Goal: Information Seeking & Learning: Learn about a topic

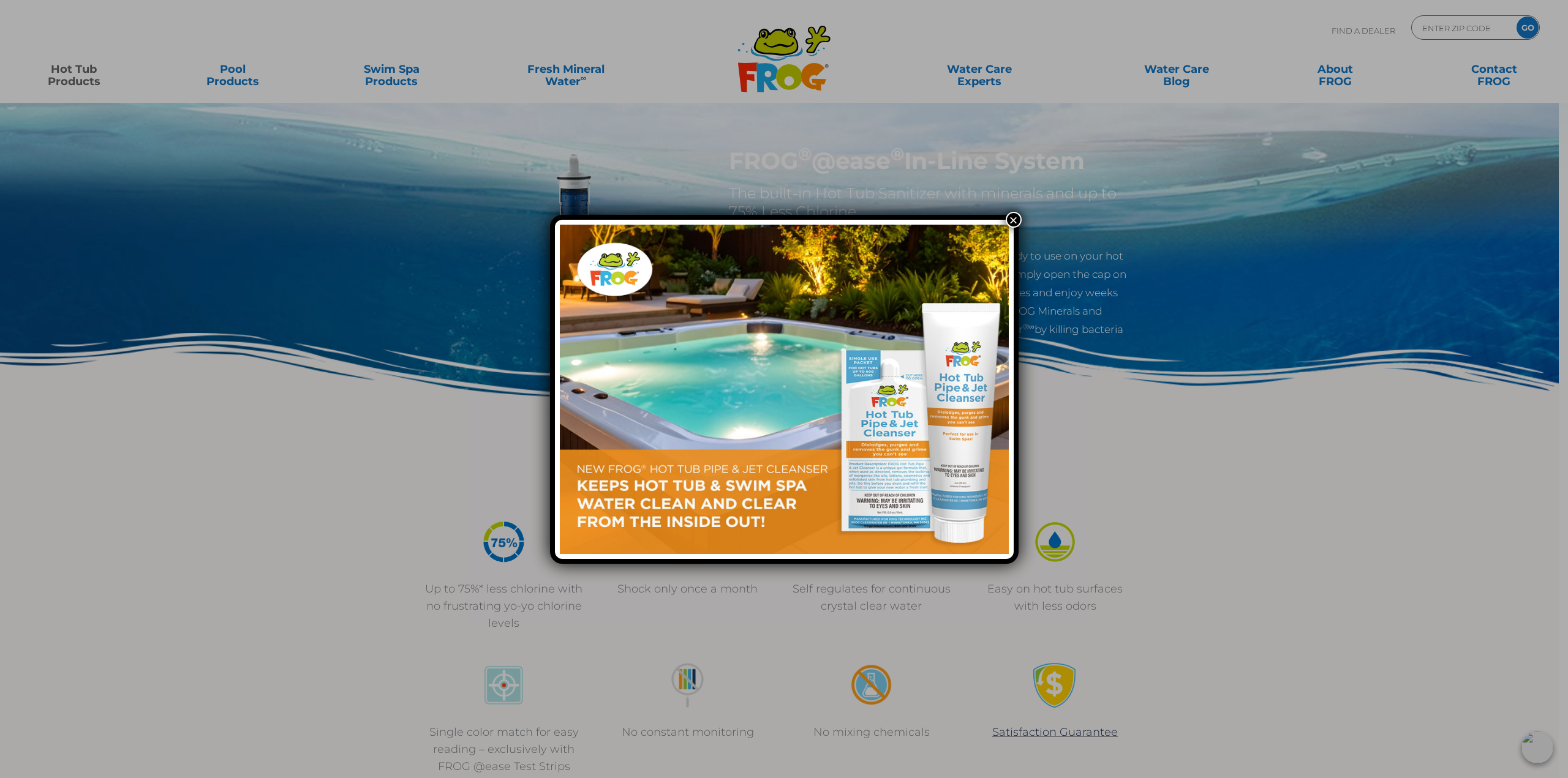
click at [1011, 219] on button "×" at bounding box center [1014, 219] width 16 height 16
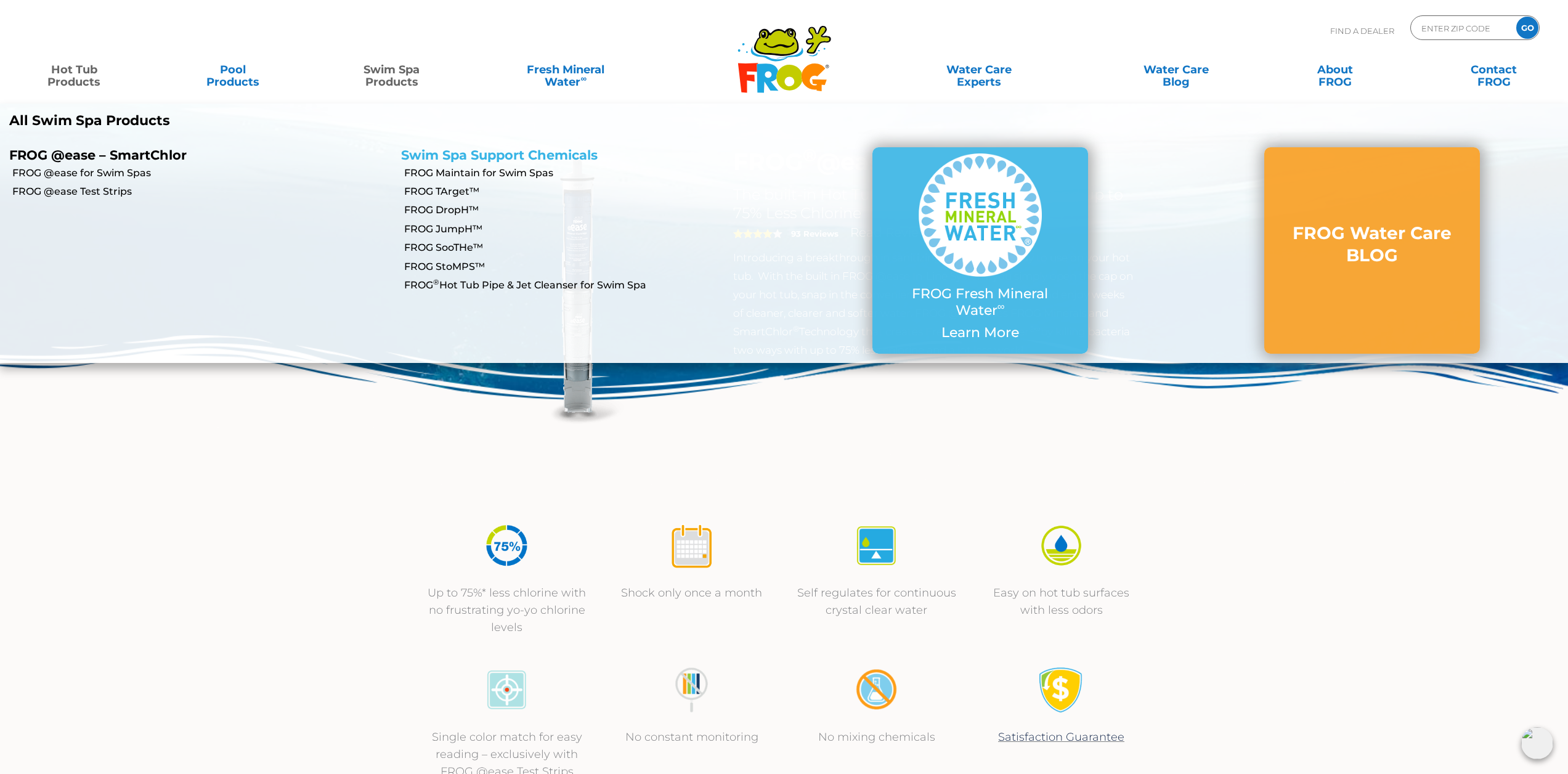
click at [459, 156] on link "Swim Spa Support Chemicals" at bounding box center [499, 154] width 196 height 15
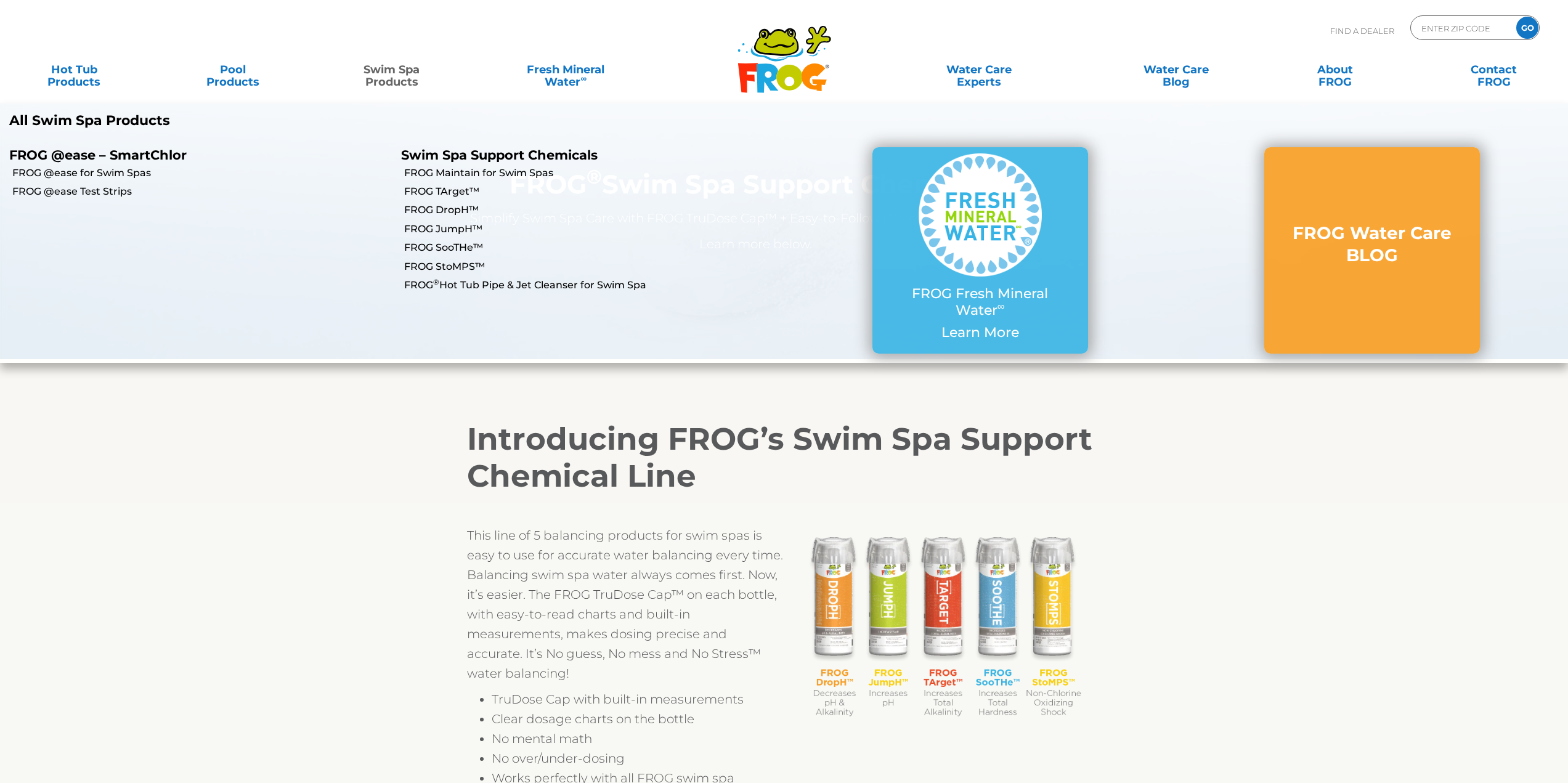
click at [392, 70] on link "Swim Spa Products" at bounding box center [391, 69] width 124 height 25
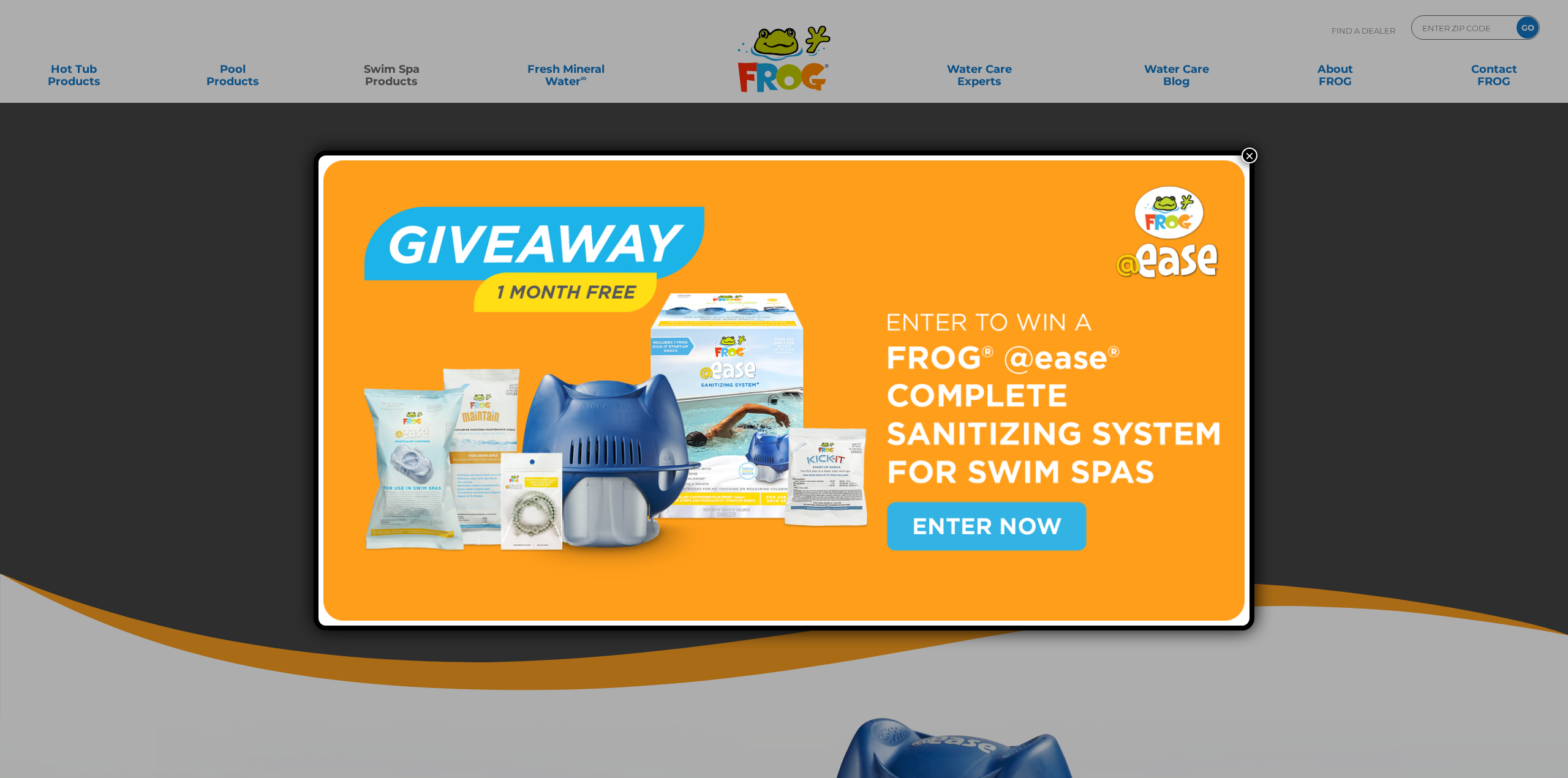
click at [1250, 153] on button "×" at bounding box center [1249, 156] width 16 height 16
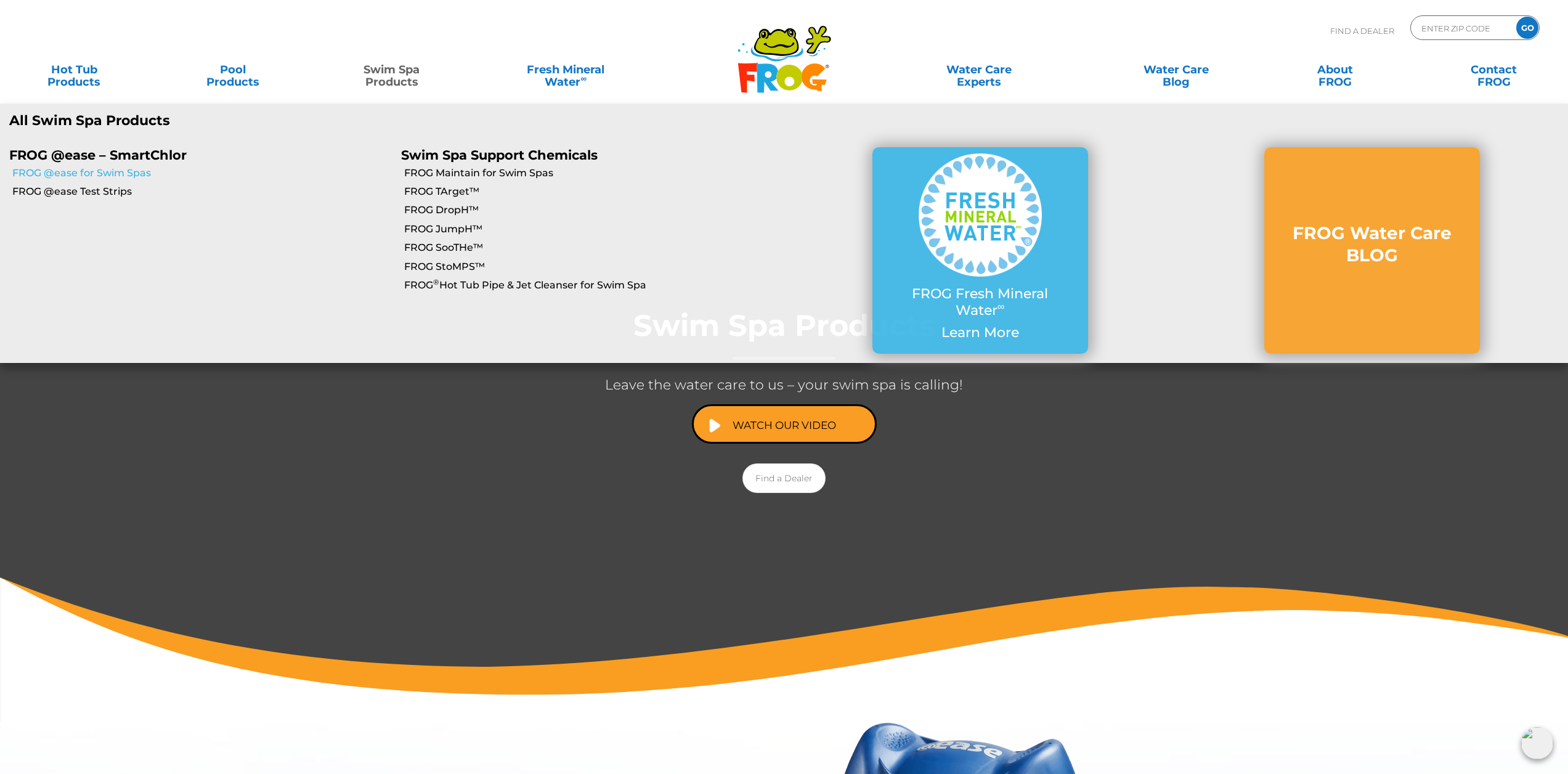
click at [135, 175] on link "FROG @ease for Swim Spas" at bounding box center [202, 173] width 379 height 13
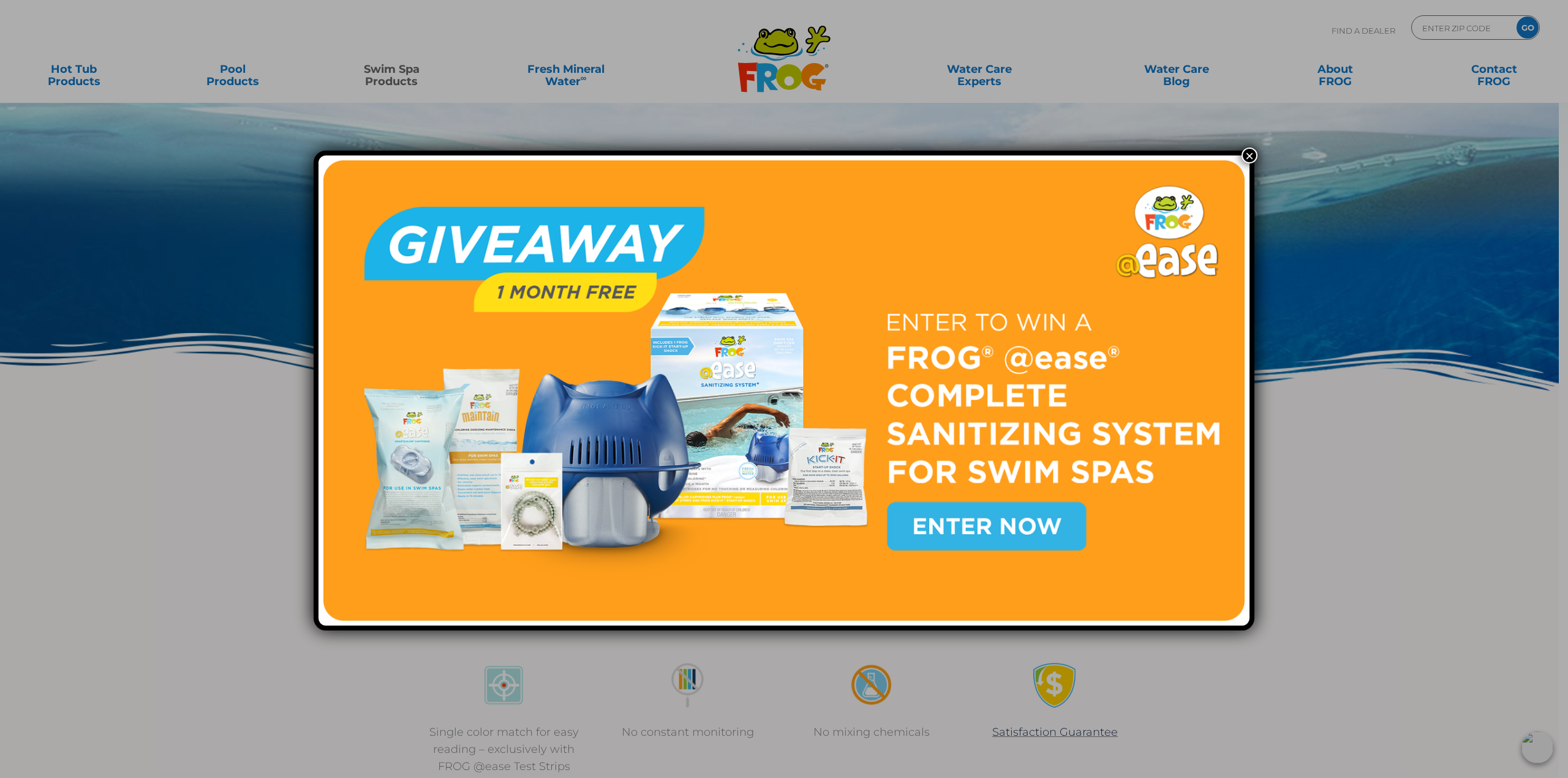
click at [1241, 153] on button "×" at bounding box center [1249, 156] width 16 height 16
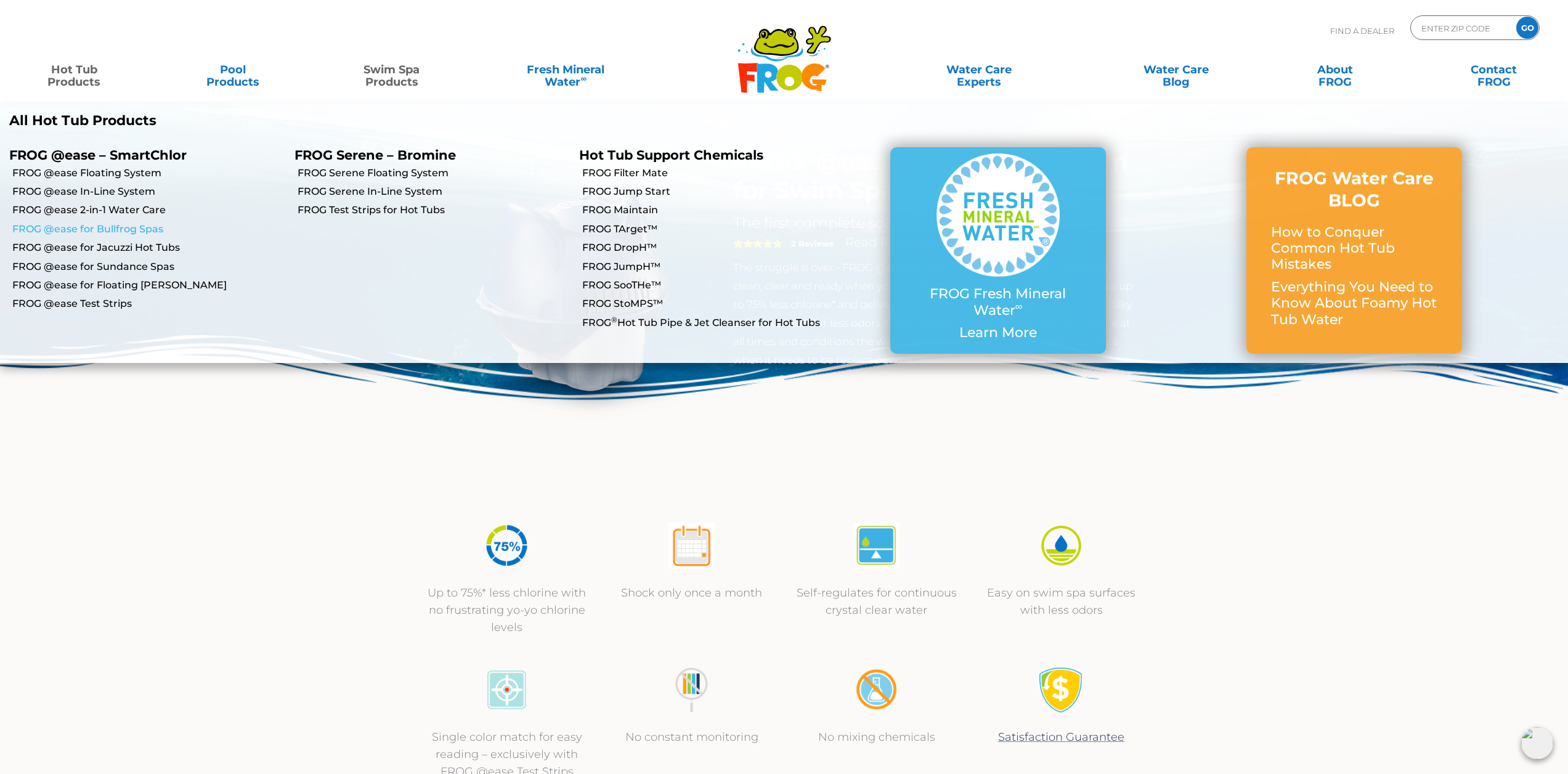
click at [130, 227] on link "FROG @ease for Bullfrog Spas" at bounding box center [149, 229] width 273 height 13
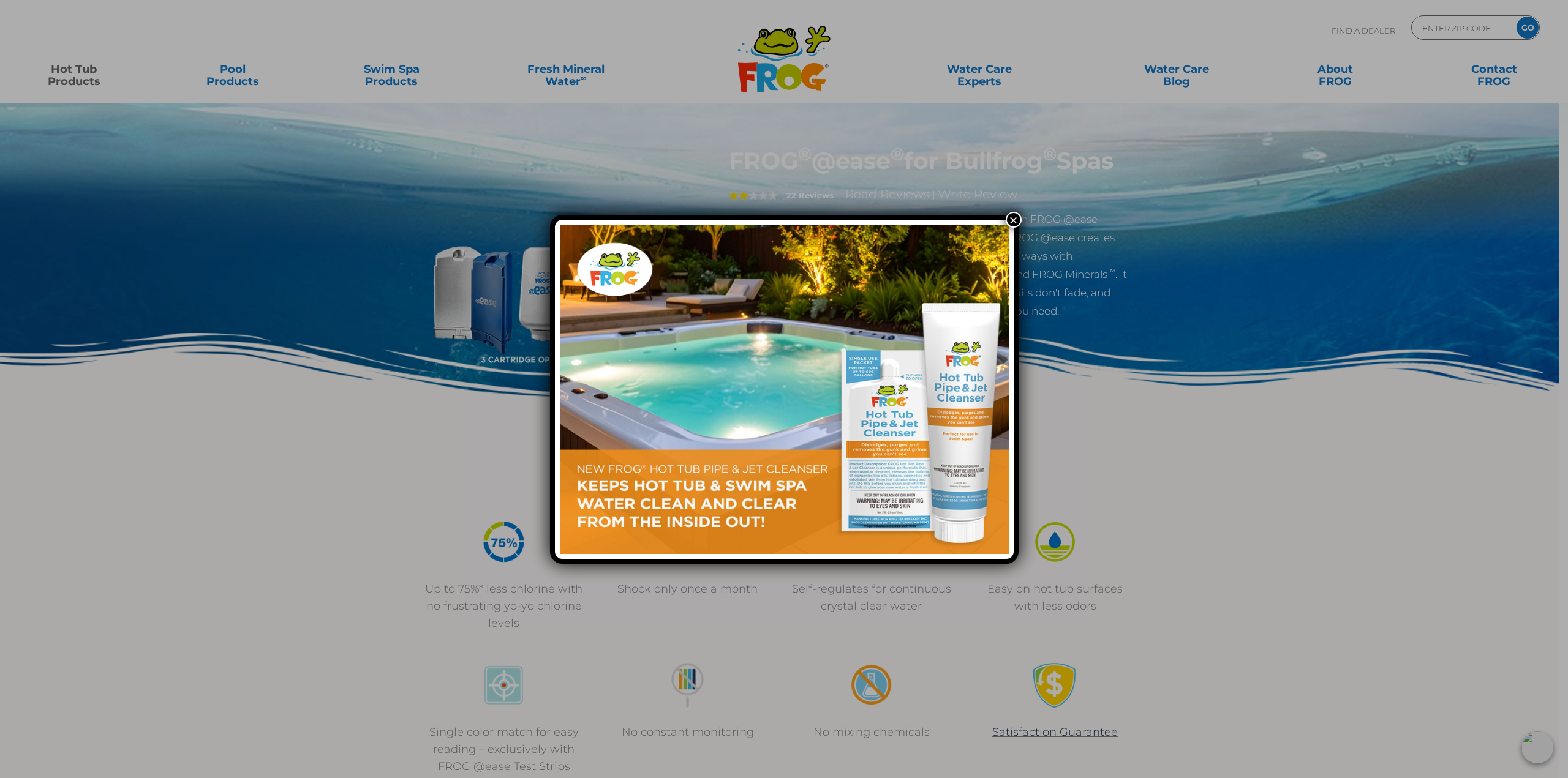
click at [1011, 219] on button "×" at bounding box center [1014, 219] width 16 height 16
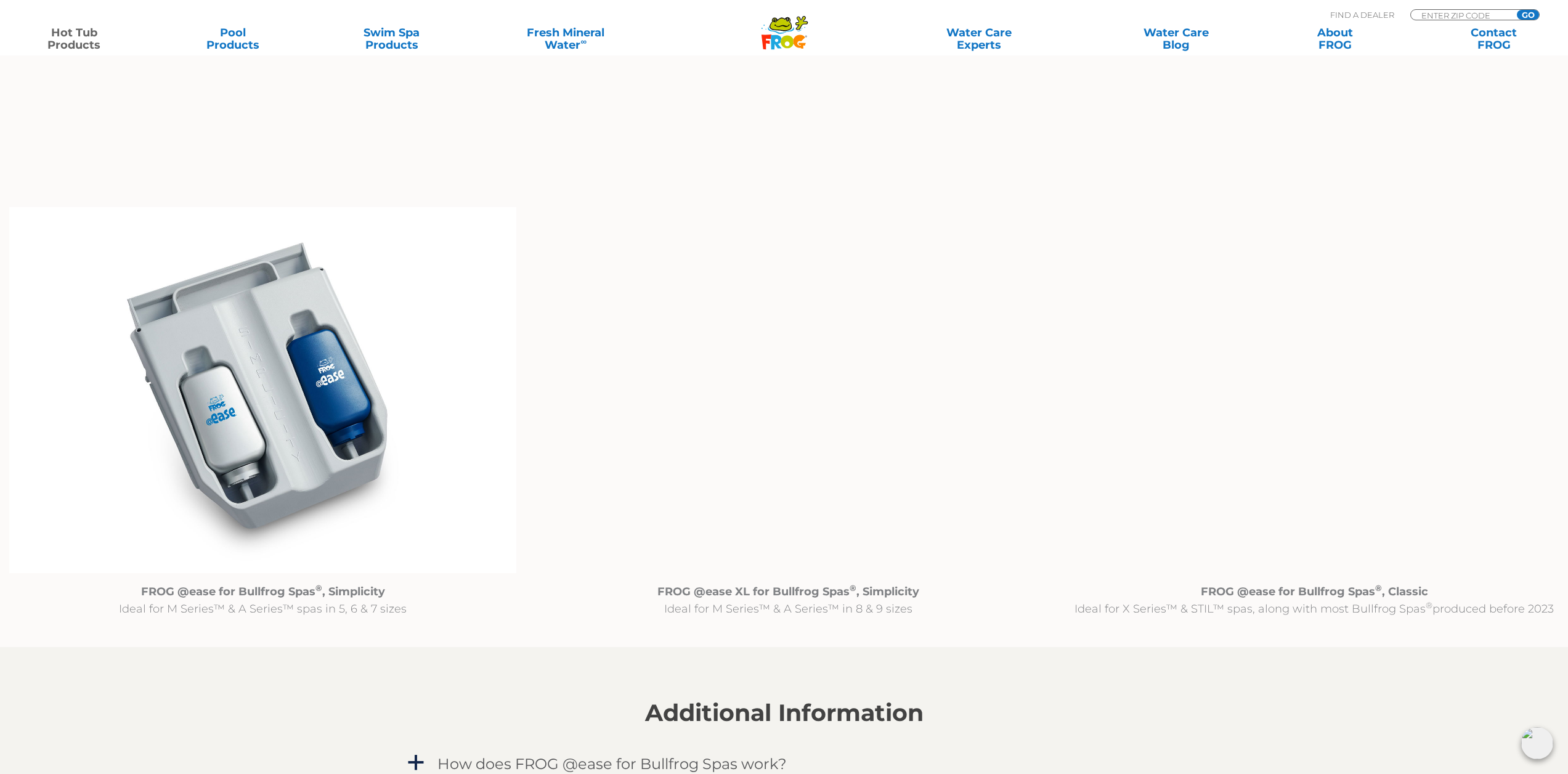
scroll to position [1171, 0]
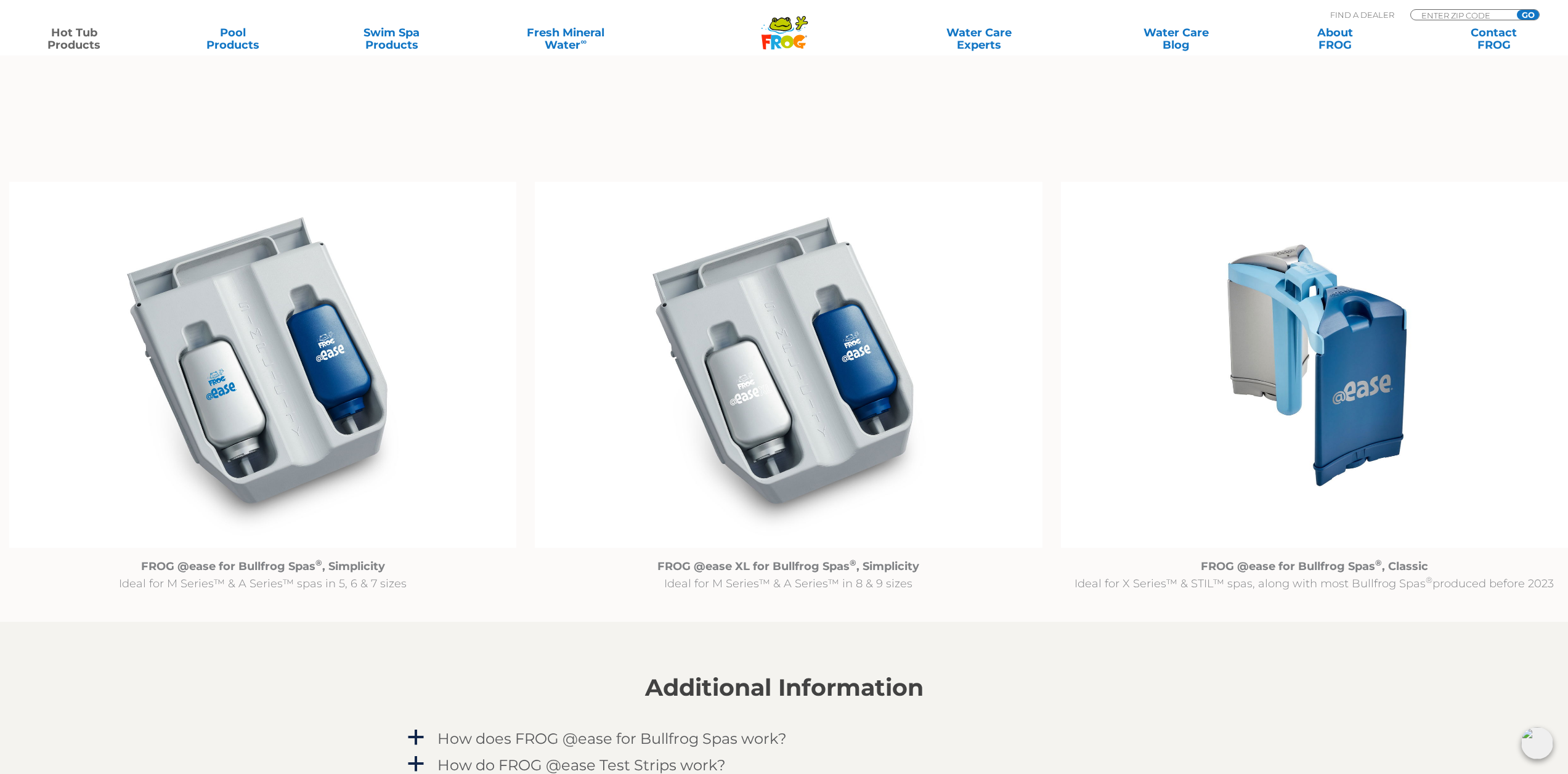
click at [276, 395] on img at bounding box center [263, 365] width 507 height 366
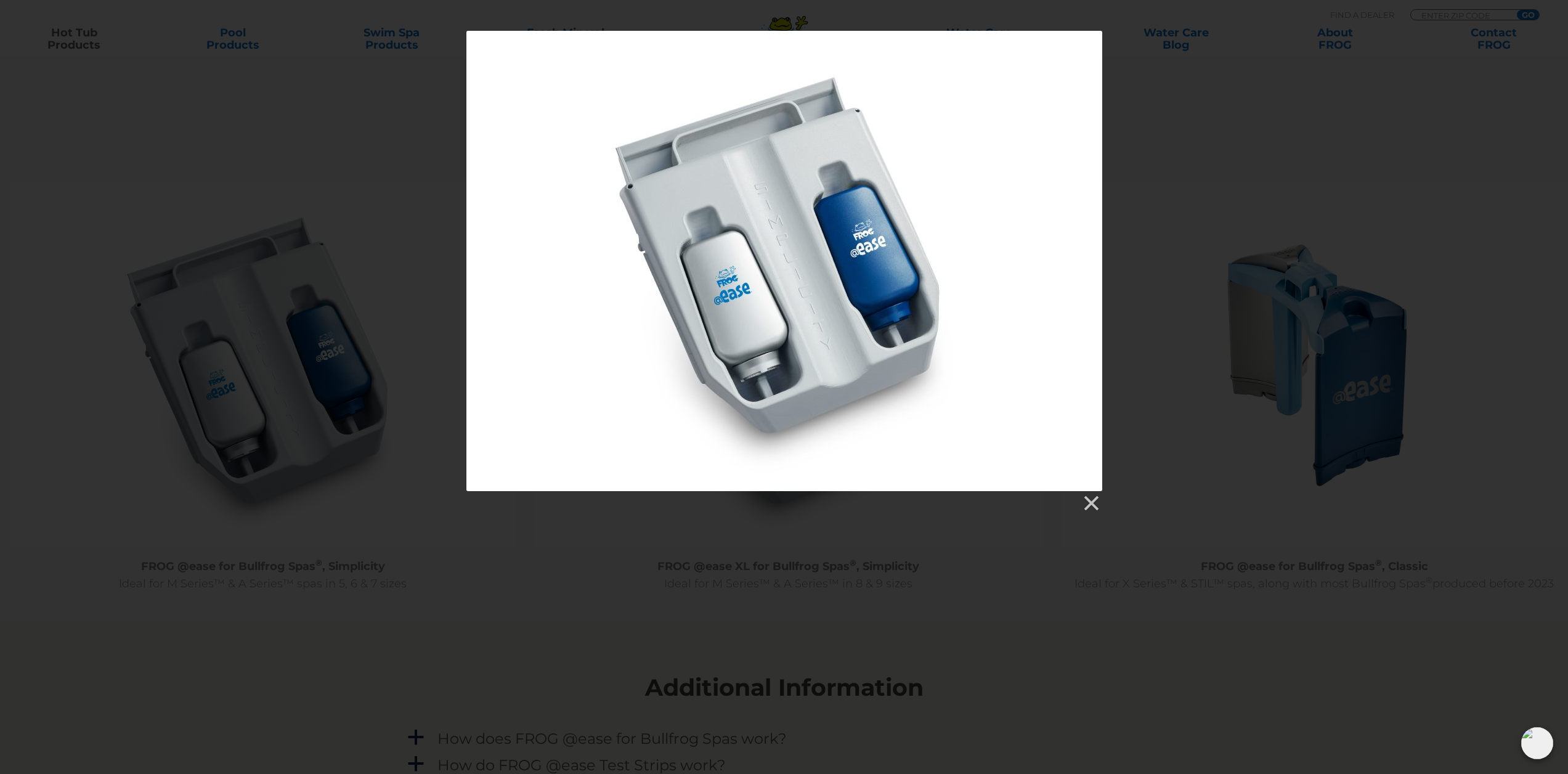
click at [1019, 209] on div at bounding box center [784, 261] width 636 height 460
click at [1087, 497] on link at bounding box center [1090, 503] width 18 height 18
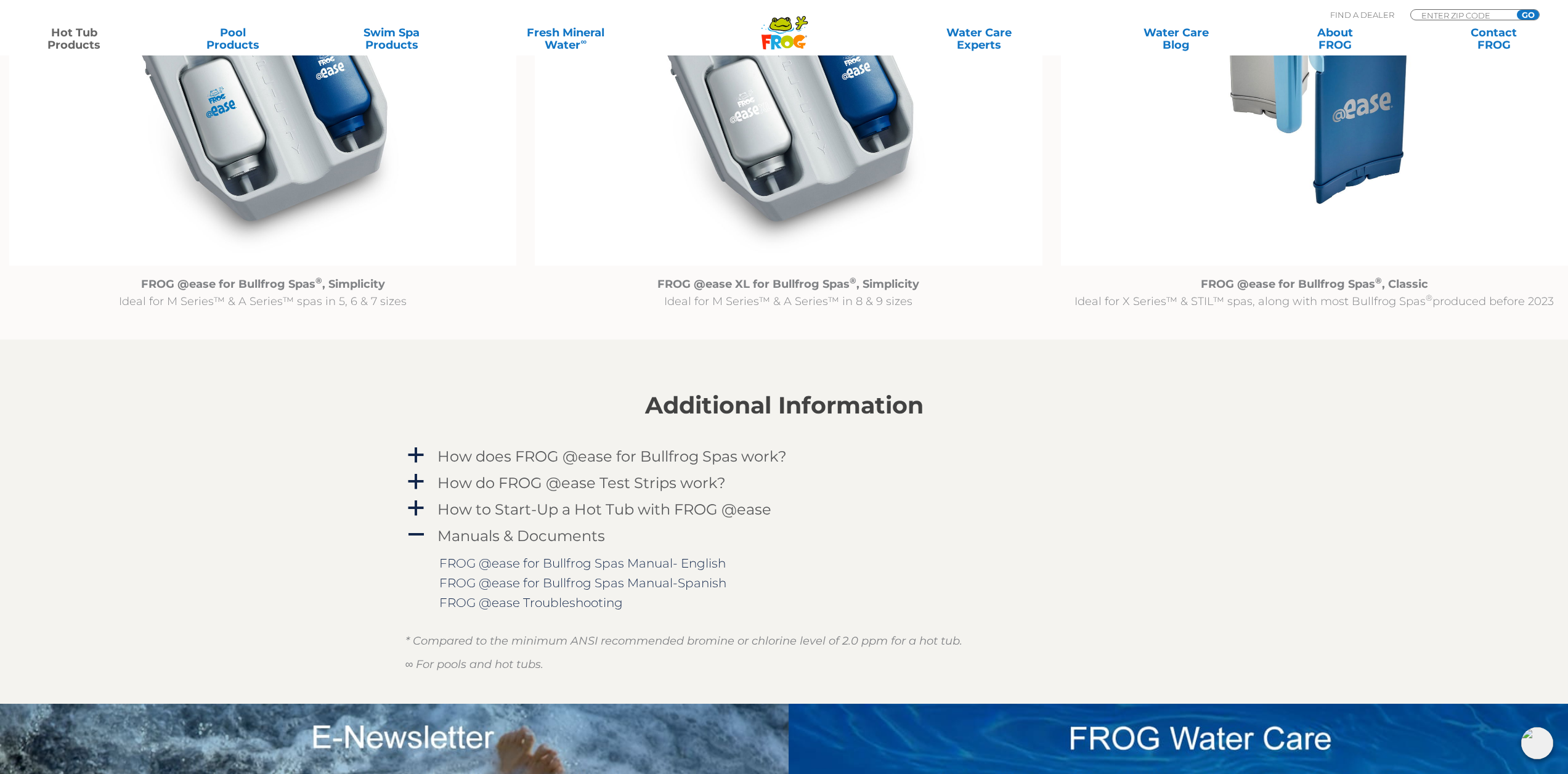
scroll to position [1356, 0]
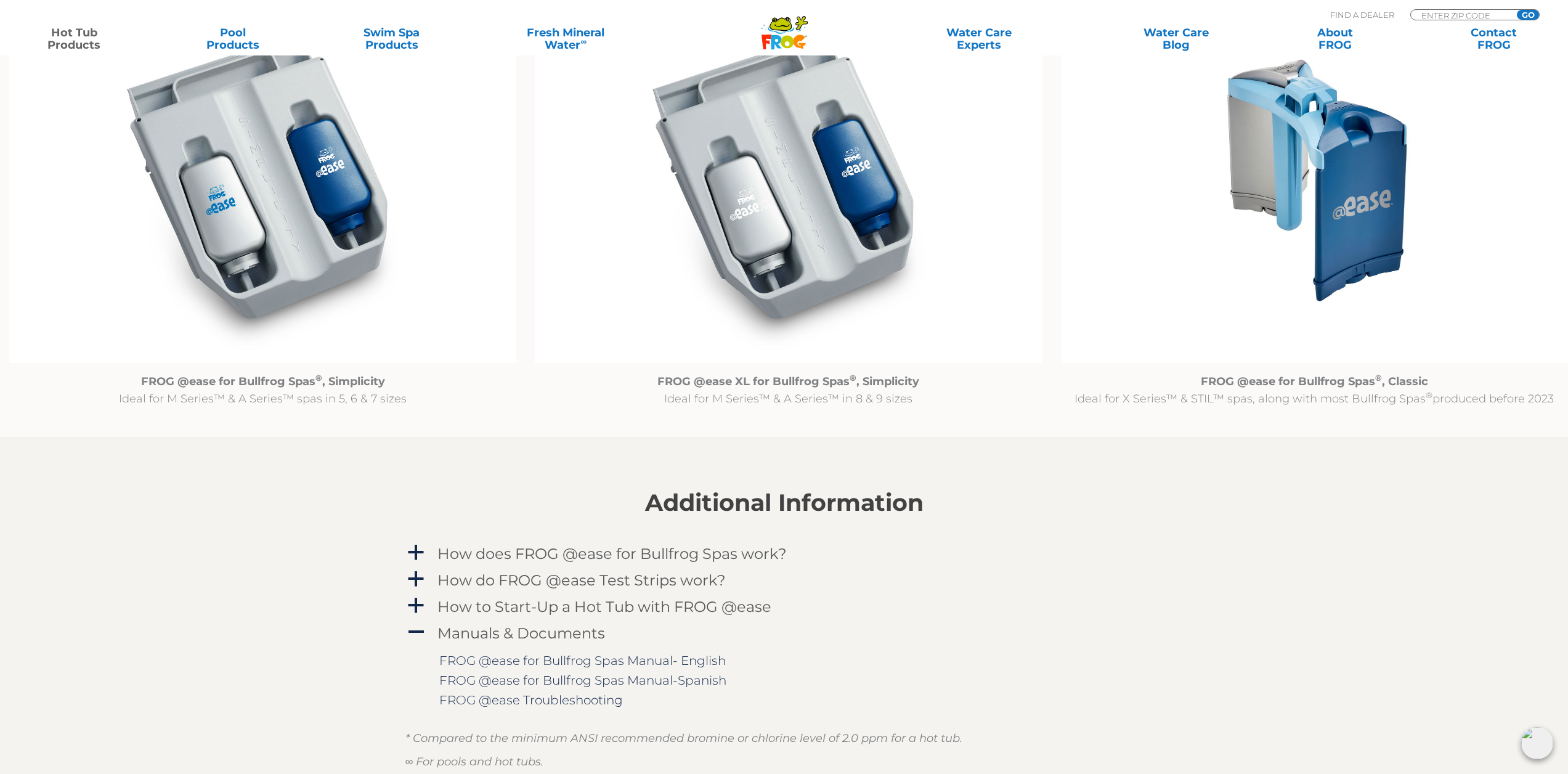
click at [162, 379] on strong "FROG @ease for Bullfrog Spas ® , Simplicity" at bounding box center [263, 381] width 244 height 13
drag, startPoint x: 162, startPoint y: 379, endPoint x: 198, endPoint y: 379, distance: 36.0
click at [198, 379] on strong "FROG @ease for Bullfrog Spas ® , Simplicity" at bounding box center [263, 381] width 244 height 13
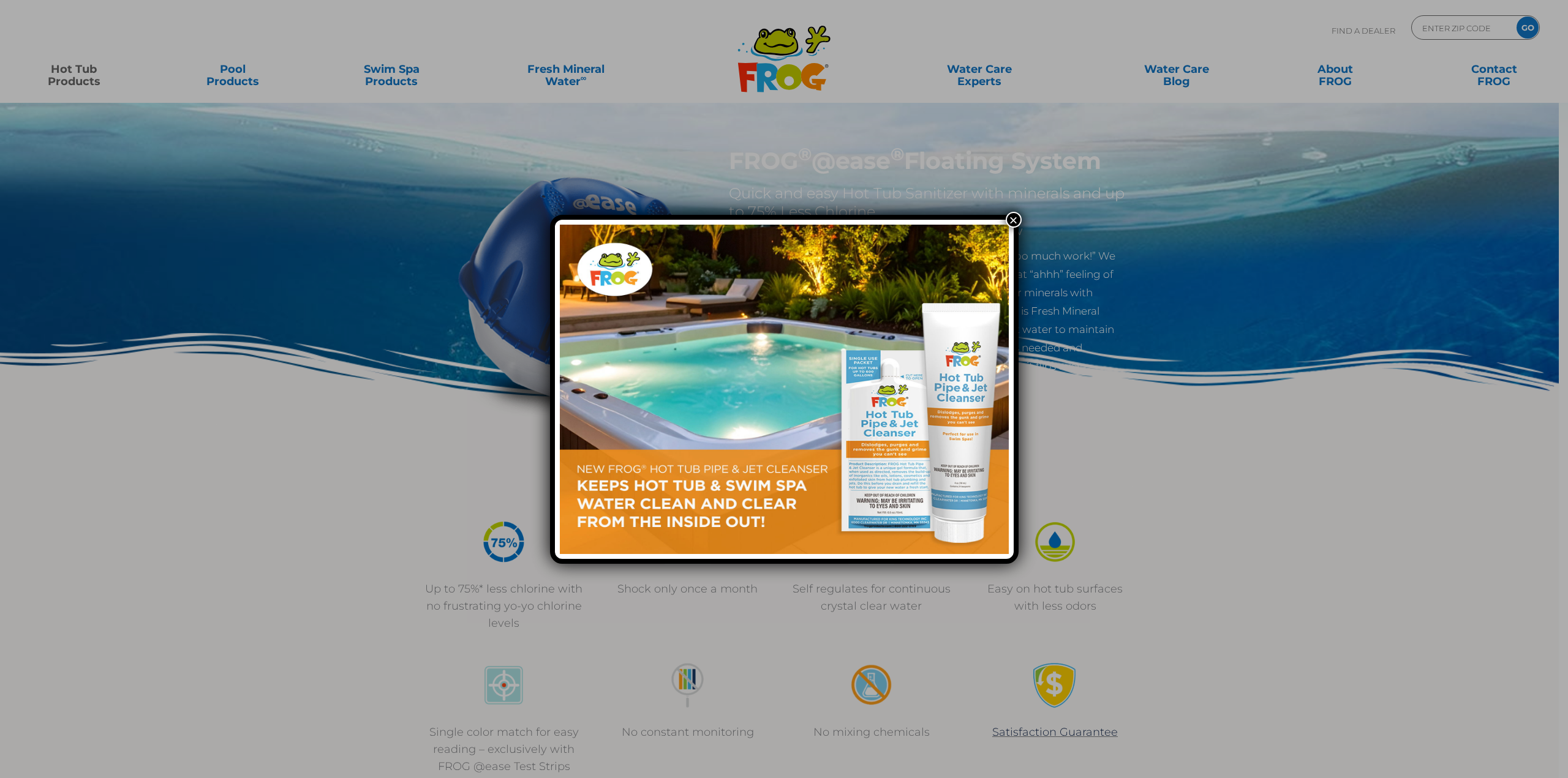
click at [94, 76] on div "×" at bounding box center [784, 389] width 1568 height 778
click at [1015, 223] on button "×" at bounding box center [1014, 219] width 16 height 16
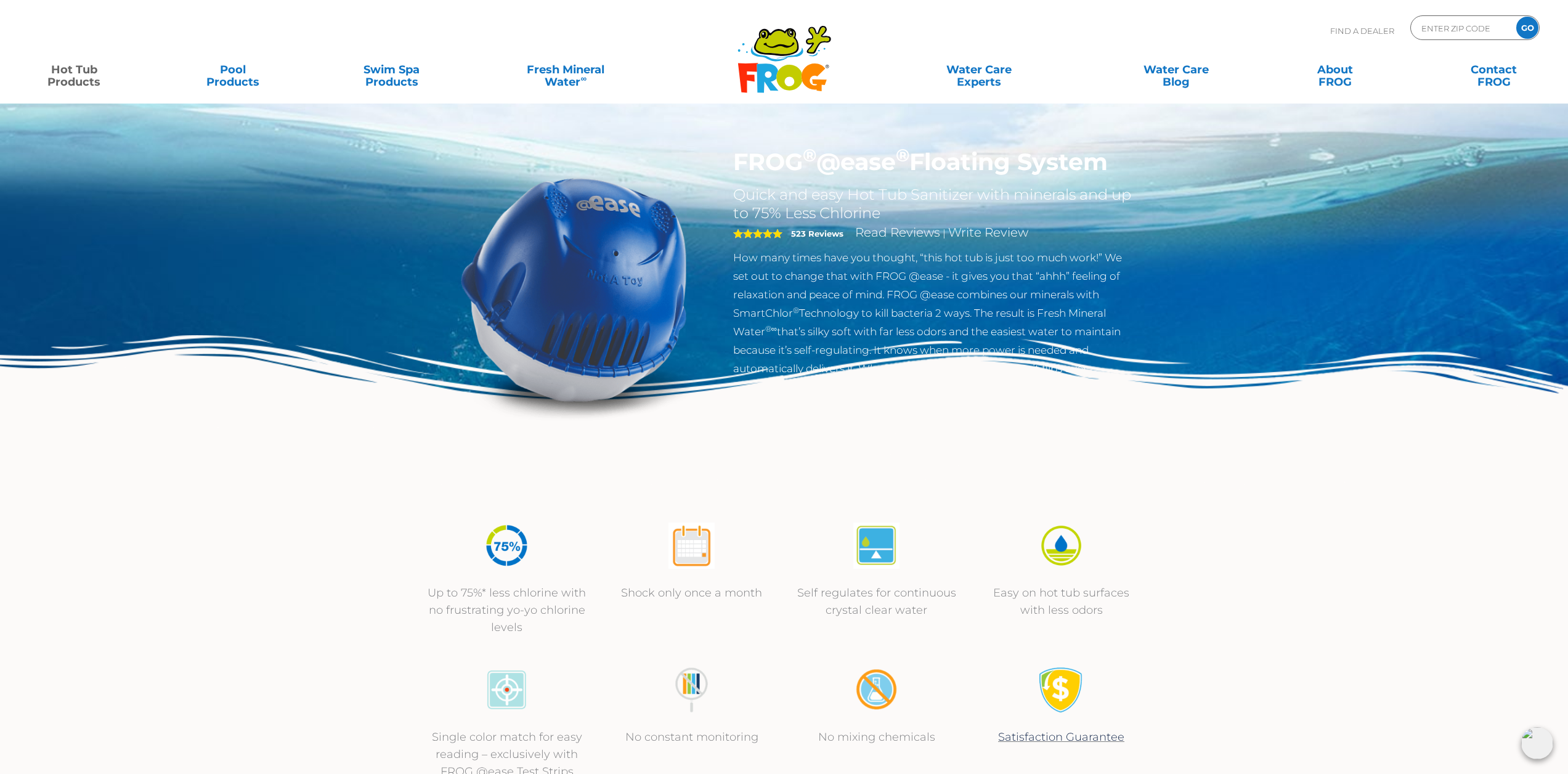
click at [63, 79] on link "Hot Tub Products" at bounding box center [74, 69] width 124 height 25
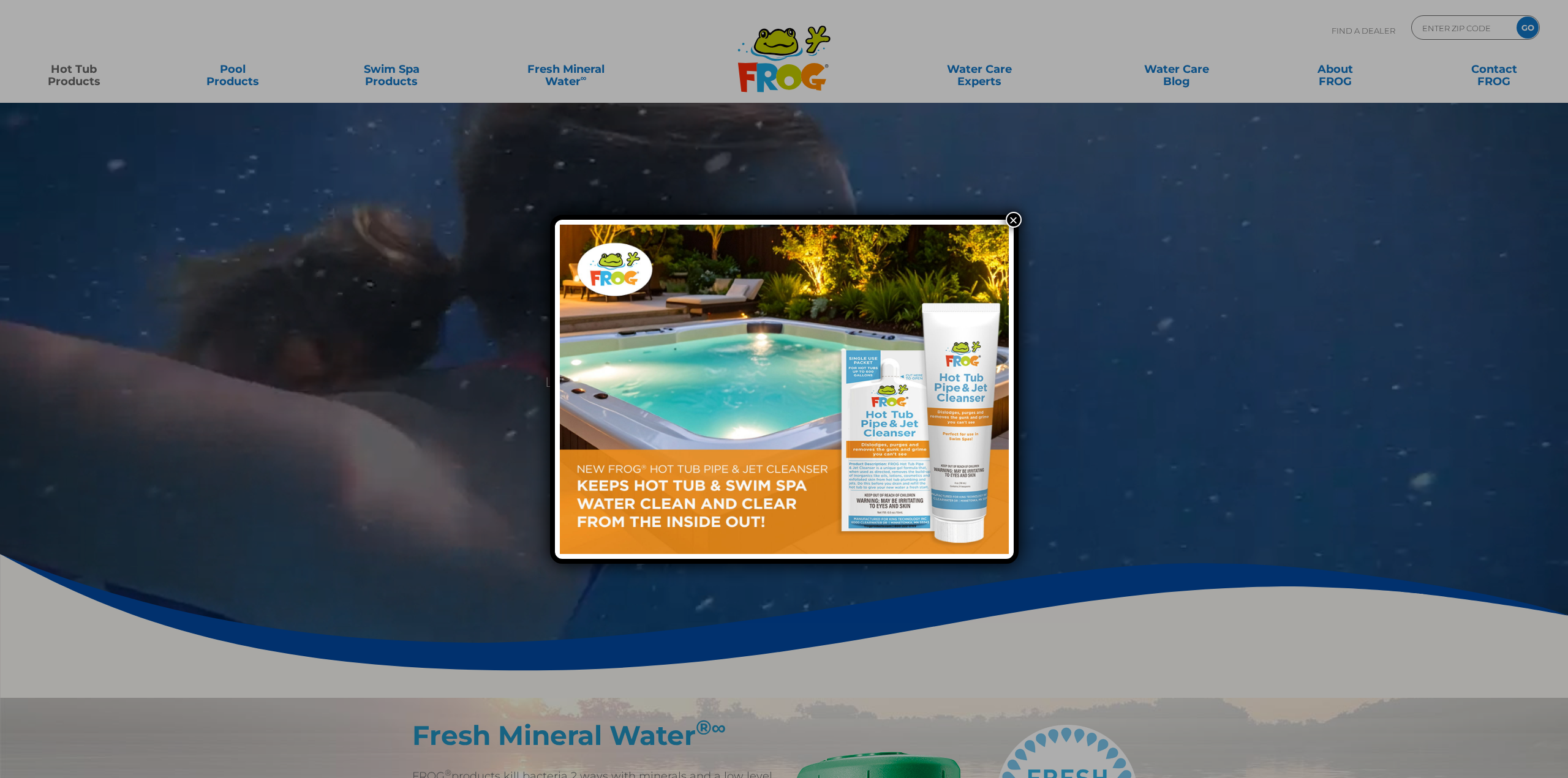
click at [1014, 218] on button "×" at bounding box center [1014, 219] width 16 height 16
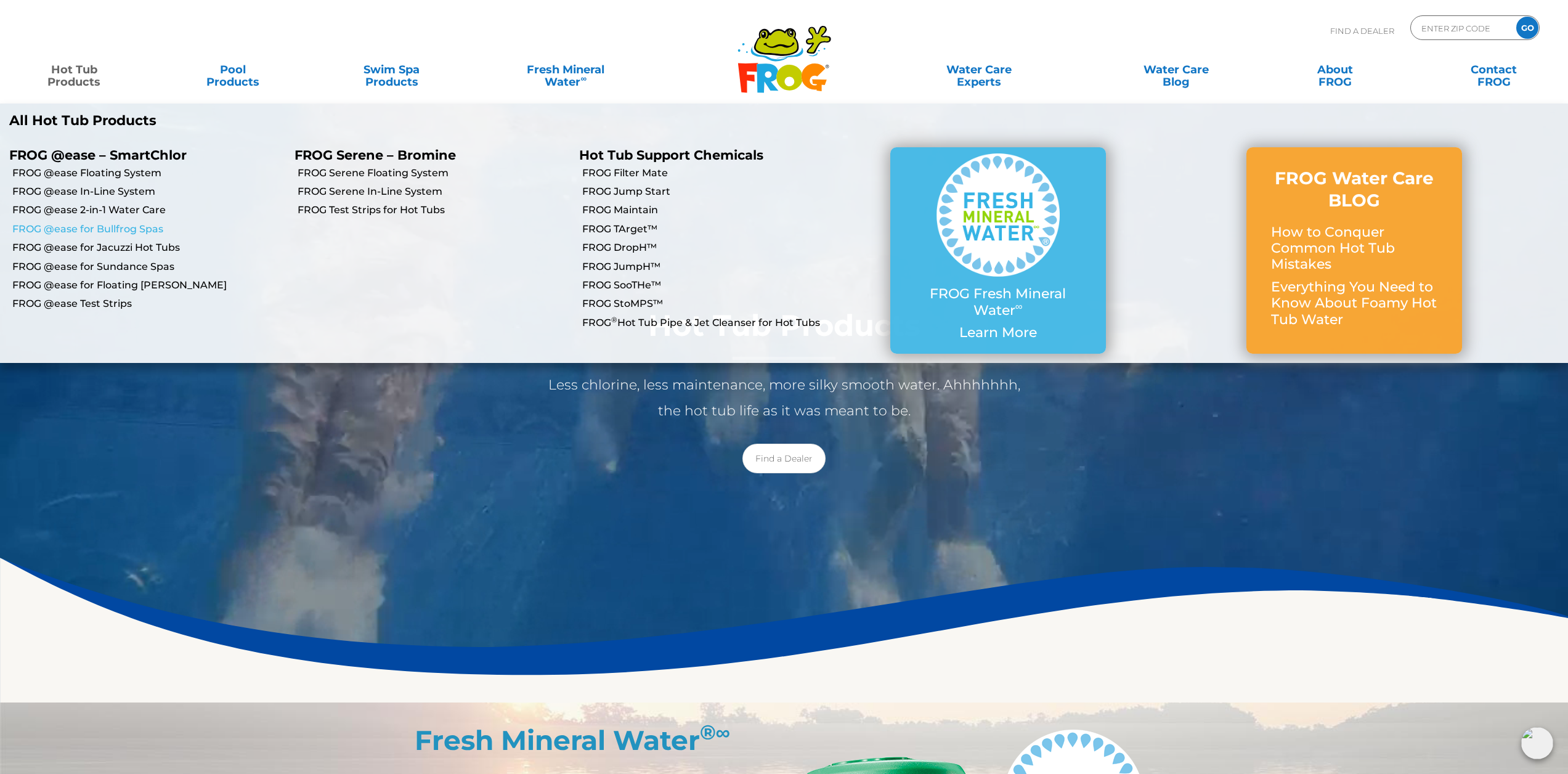
click at [99, 227] on link "FROG @ease for Bullfrog Spas" at bounding box center [149, 229] width 273 height 13
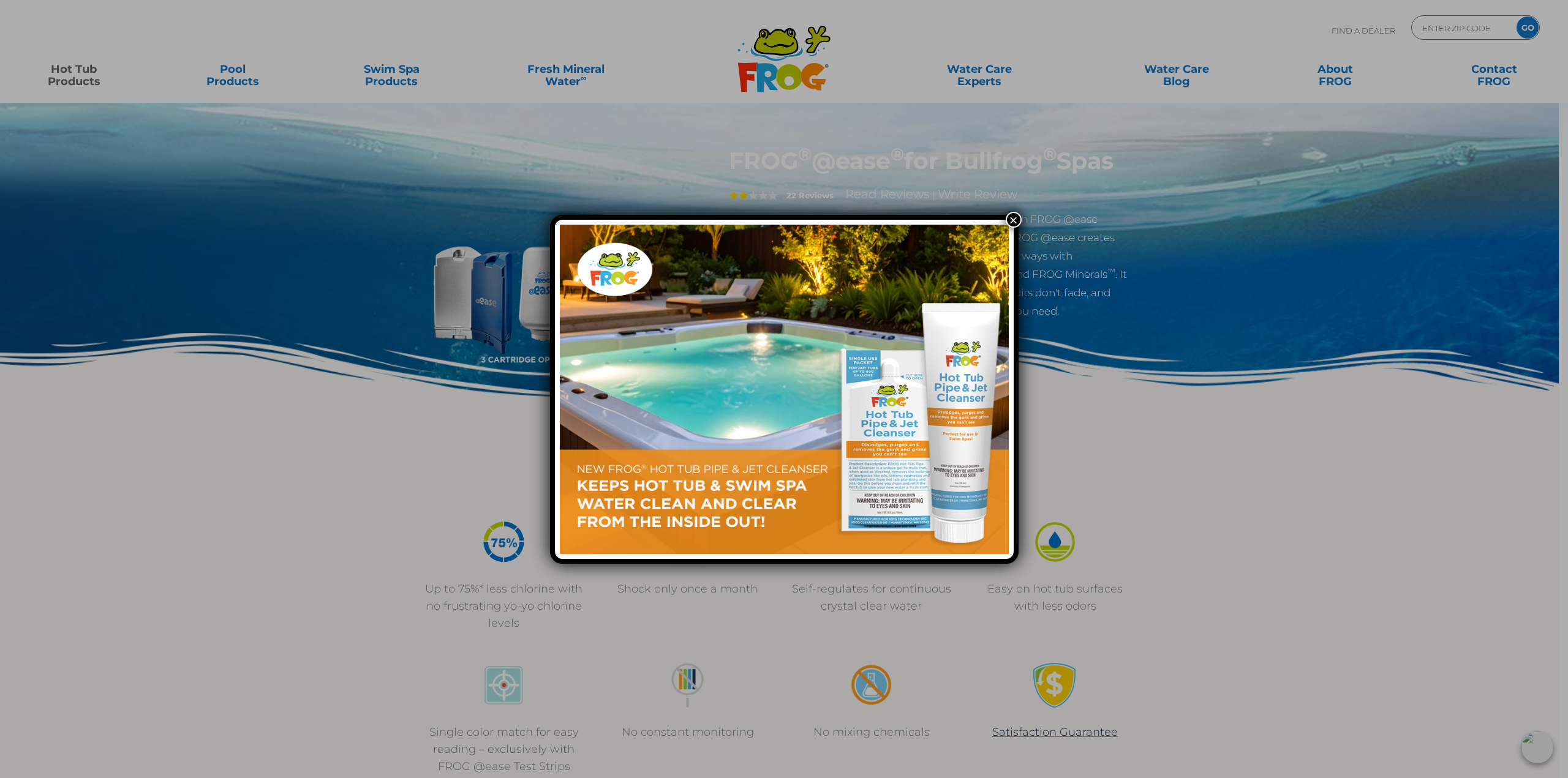
click at [1014, 216] on button "×" at bounding box center [1014, 219] width 16 height 16
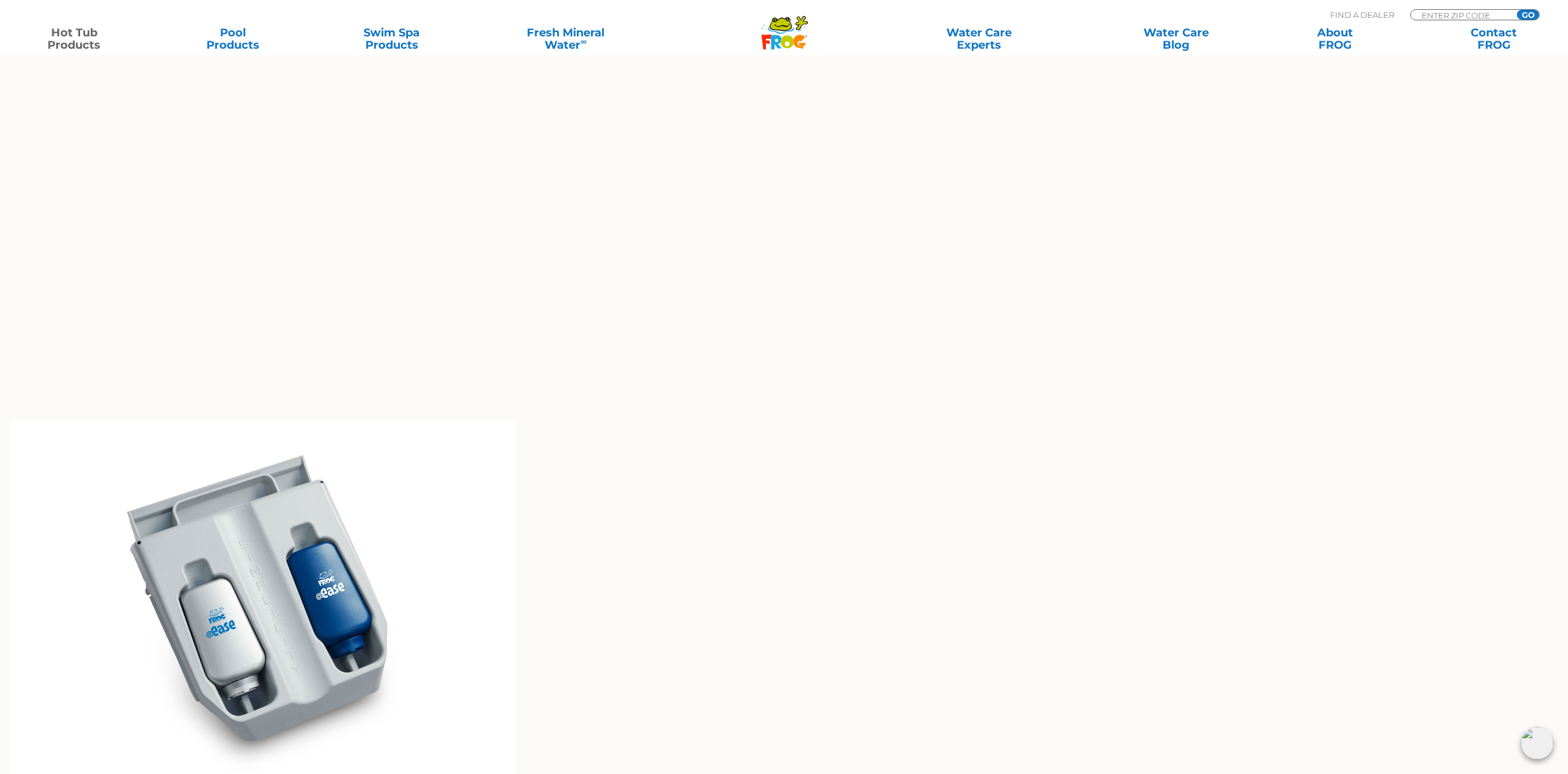
scroll to position [986, 0]
